Goal: Task Accomplishment & Management: Manage account settings

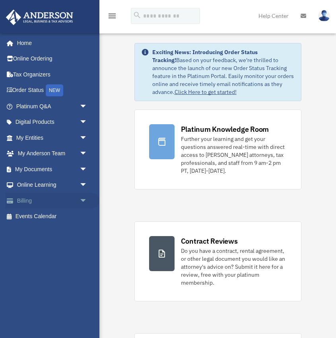
click at [72, 202] on link "Billing arrow_drop_down" at bounding box center [53, 201] width 94 height 16
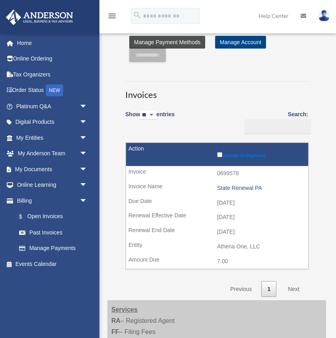
click at [193, 40] on link "Manage Payment Methods" at bounding box center [167, 42] width 76 height 13
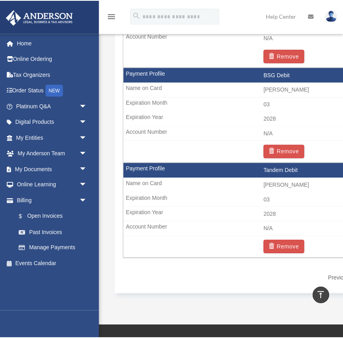
scroll to position [712, 0]
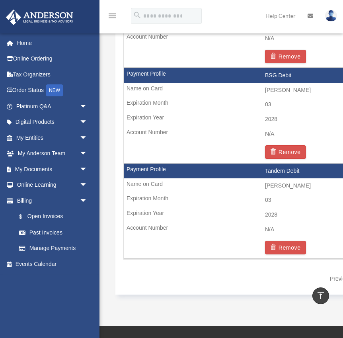
click at [242, 20] on div "menu search Site Menu add owners@brightspacesgroup.com My Profile Reset Passwor…" at bounding box center [171, 19] width 331 height 27
